Goal: Transaction & Acquisition: Book appointment/travel/reservation

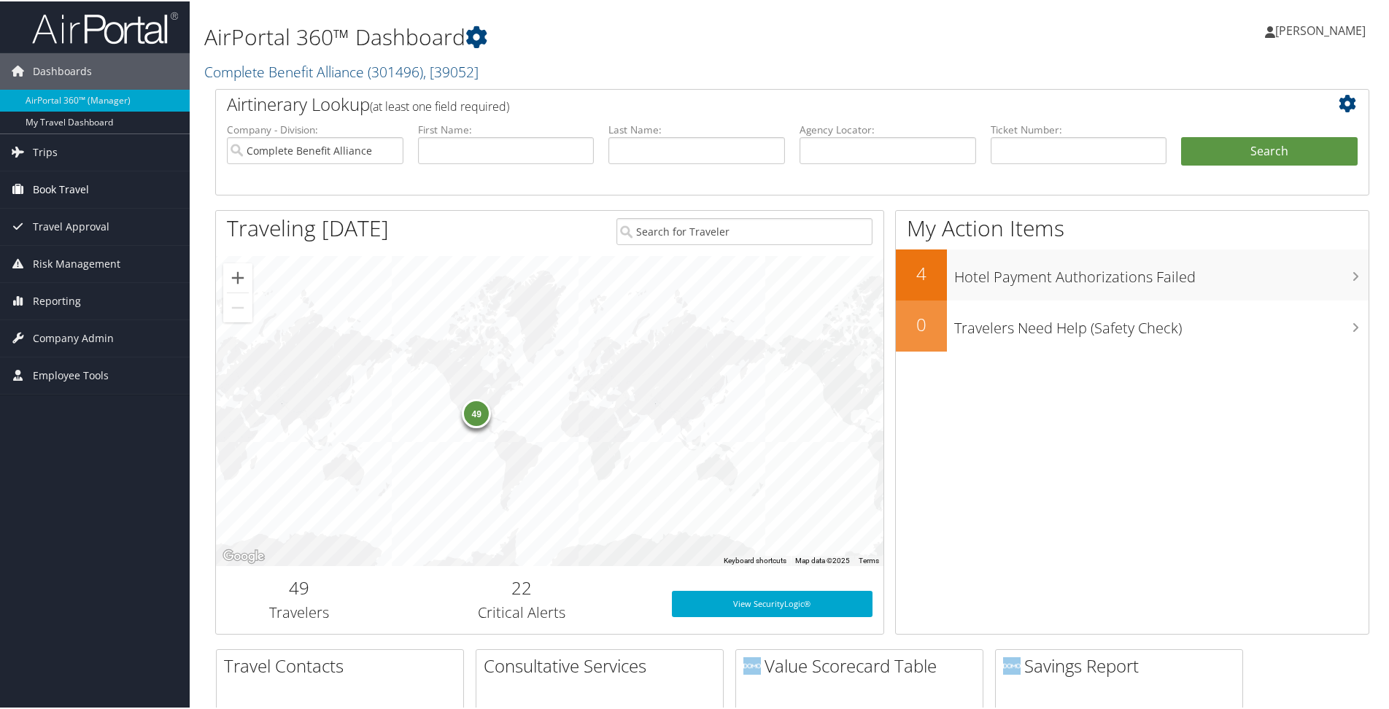
click at [78, 189] on span "Book Travel" at bounding box center [61, 188] width 56 height 36
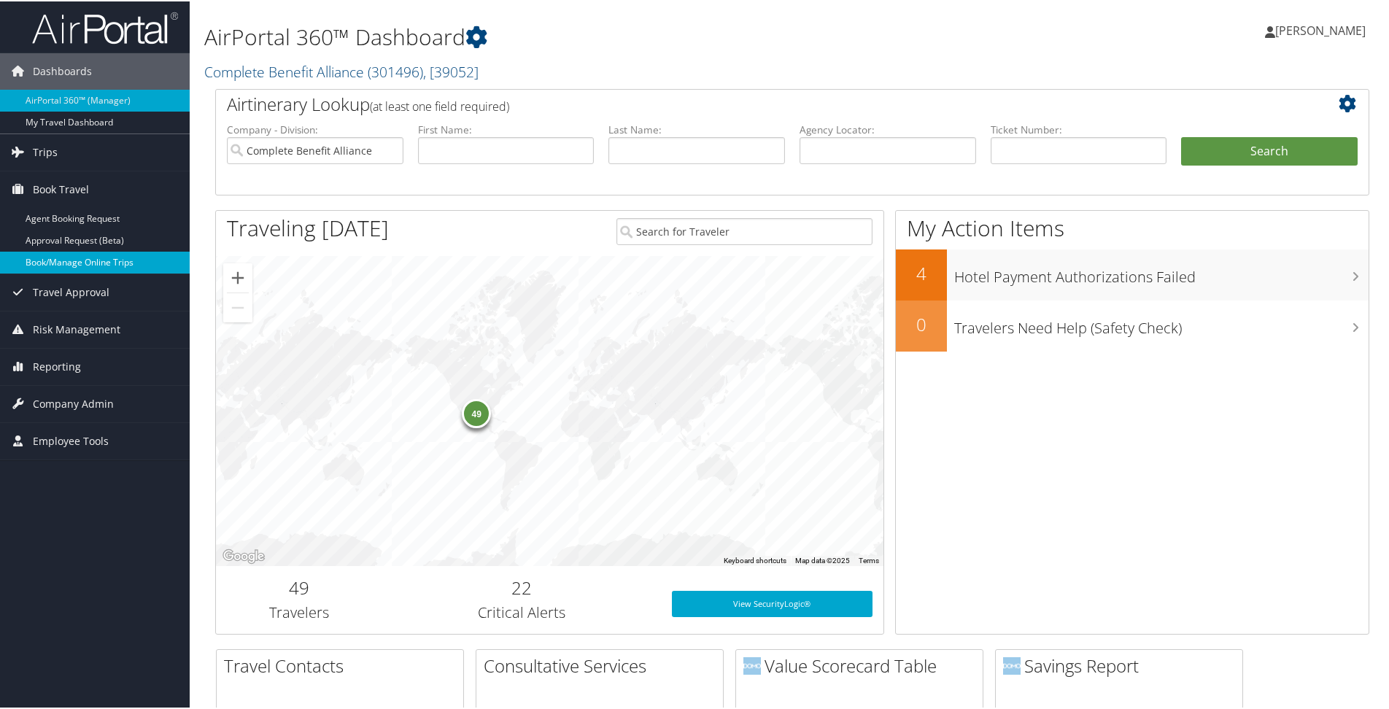
click at [97, 255] on link "Book/Manage Online Trips" at bounding box center [95, 261] width 190 height 22
